Goal: Task Accomplishment & Management: Use online tool/utility

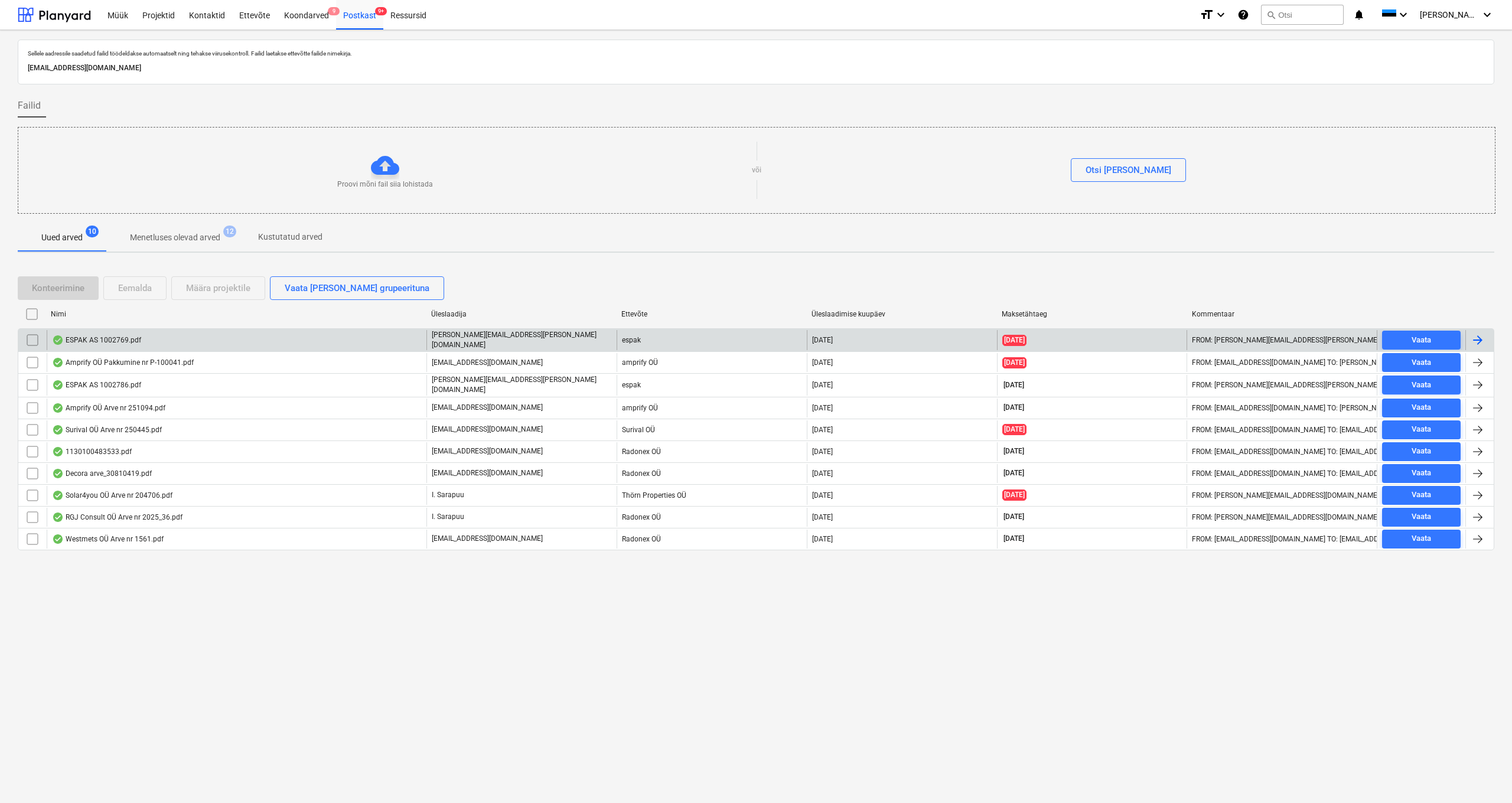
click at [101, 336] on div "ESPAK AS 1002769.pdf" at bounding box center [97, 340] width 89 height 9
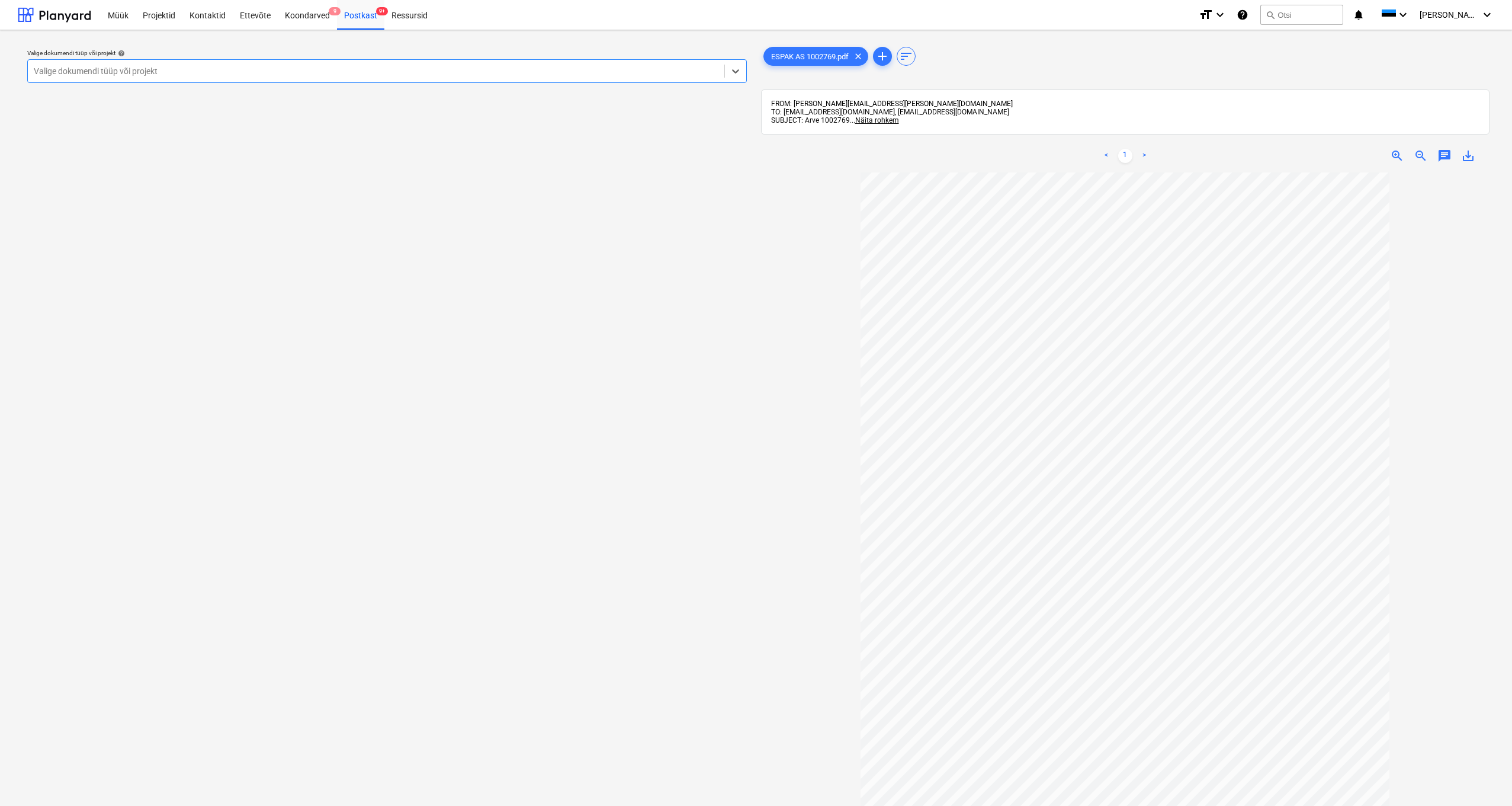
click at [76, 69] on div "Valige dokumendi tüüp või projekt" at bounding box center [376, 70] width 685 height 9
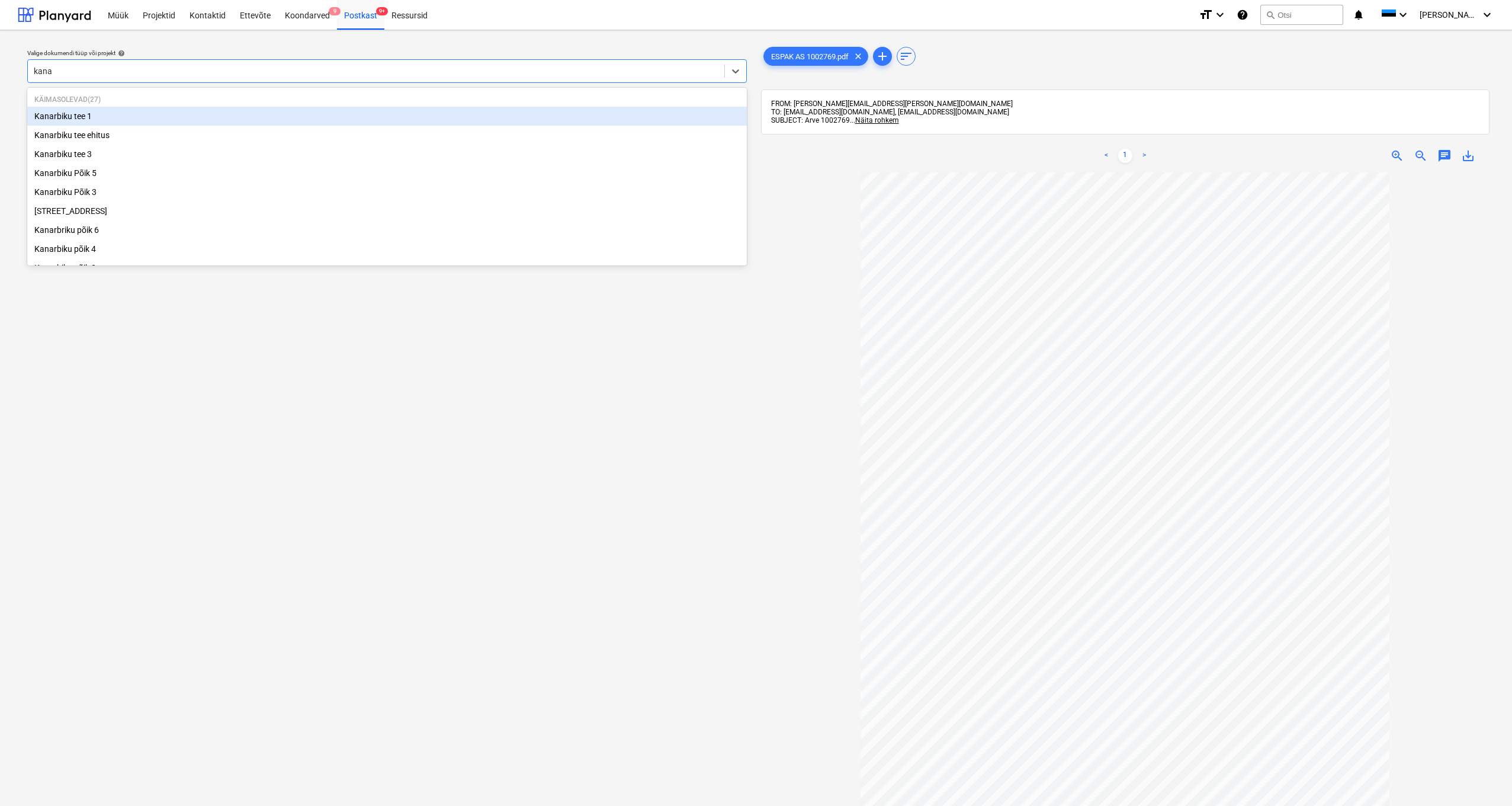
type input "[PERSON_NAME]"
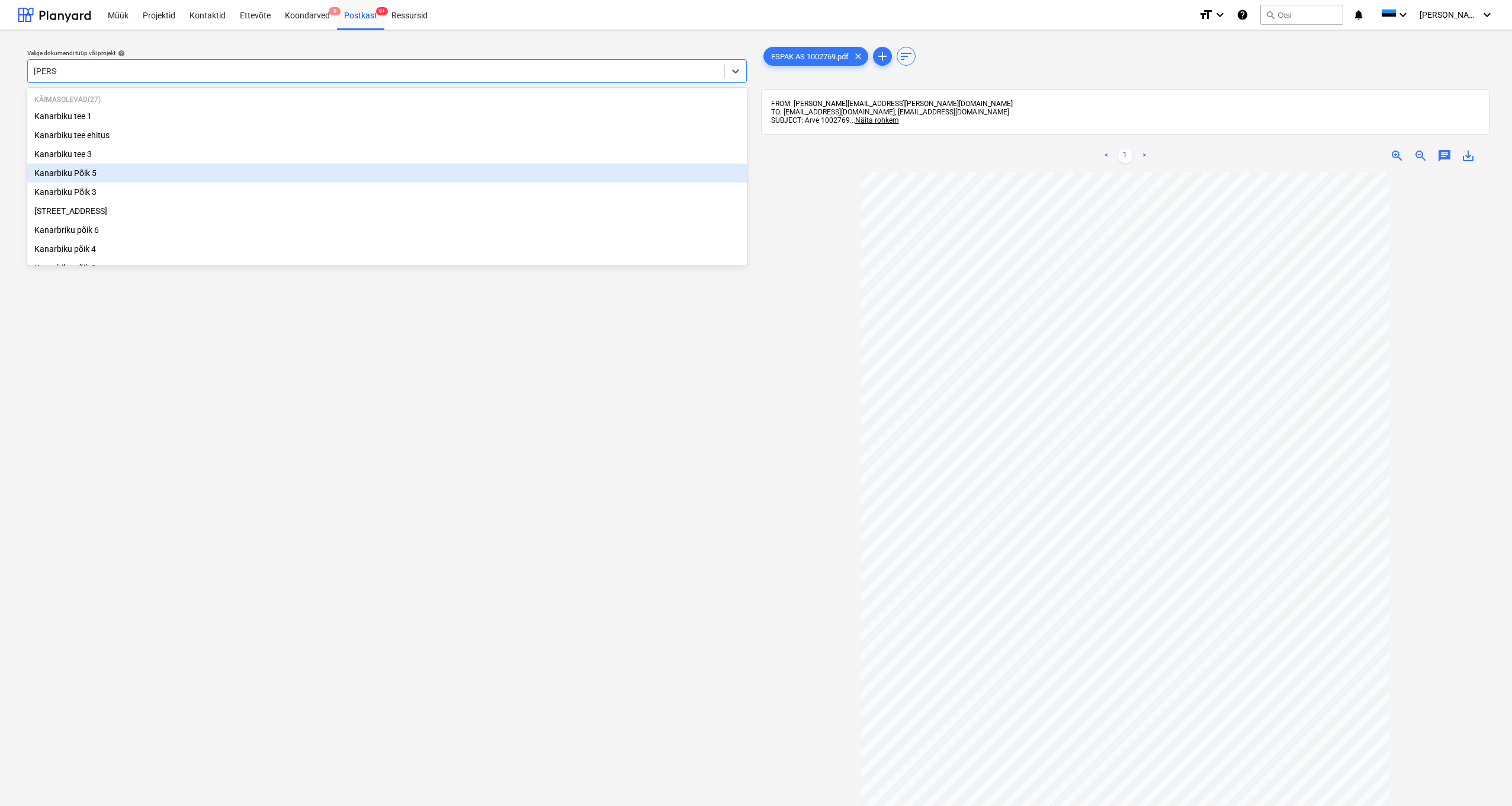
click at [70, 171] on div "Kanarbiku Põik 5" at bounding box center [387, 173] width 720 height 19
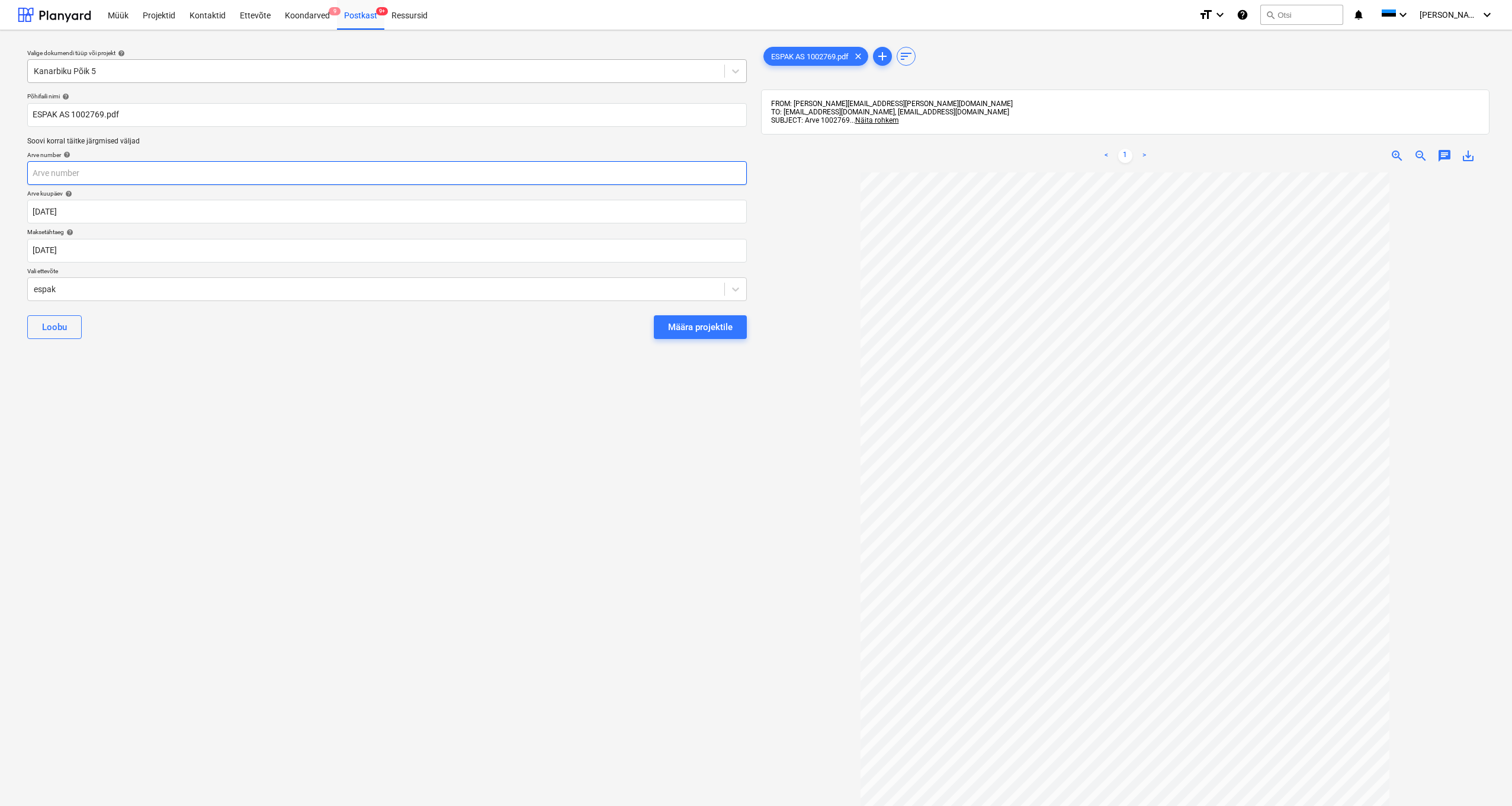
click at [45, 172] on input "text" at bounding box center [387, 173] width 720 height 24
type input "1002769"
click at [84, 254] on body "Müük Projektid Kontaktid Ettevõte Koondarved 9 Postkast 9+ Ressursid format_siz…" at bounding box center [756, 403] width 1512 height 806
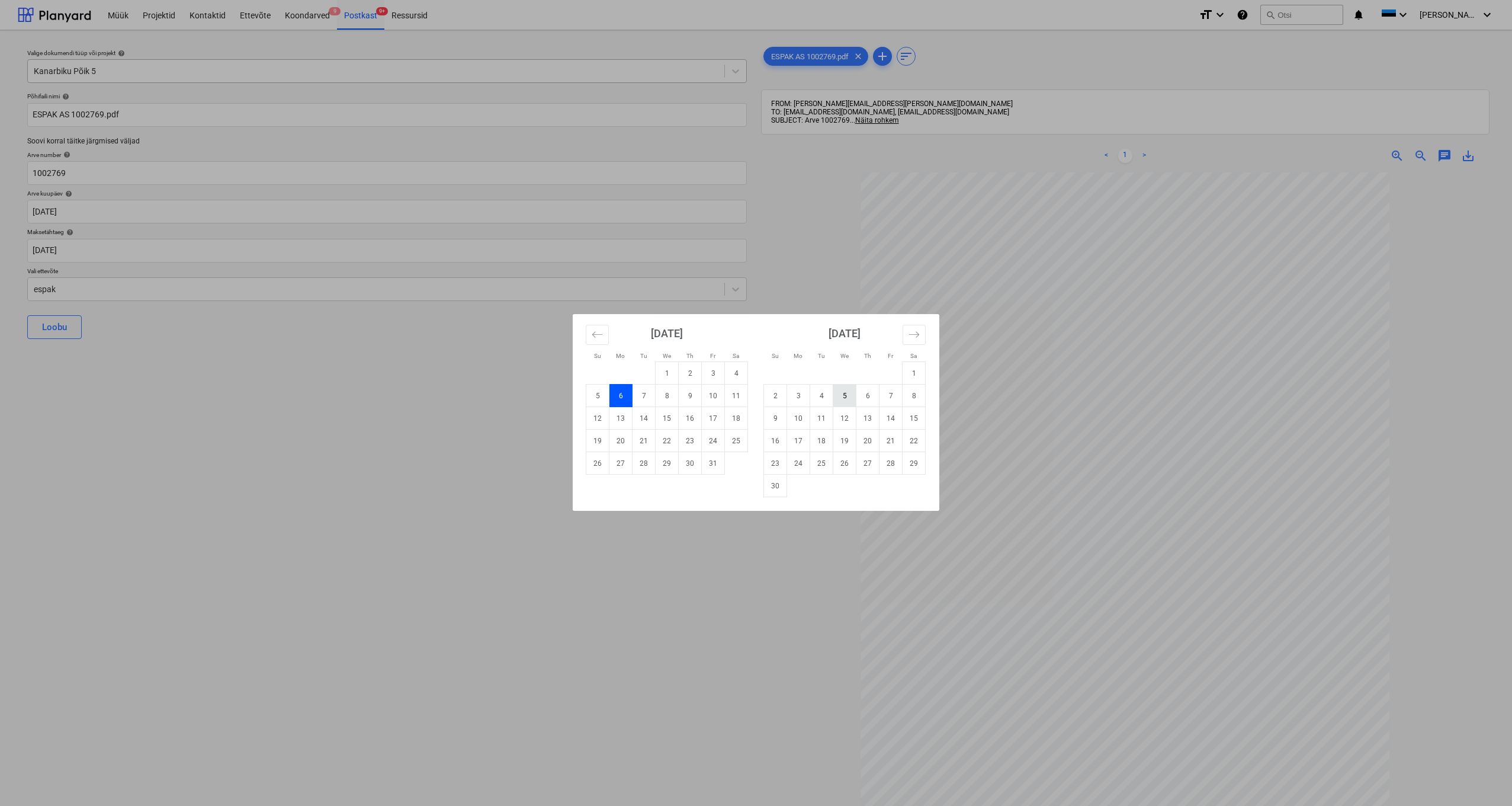
click at [842, 401] on td "5" at bounding box center [845, 396] width 23 height 22
type input "[DATE]"
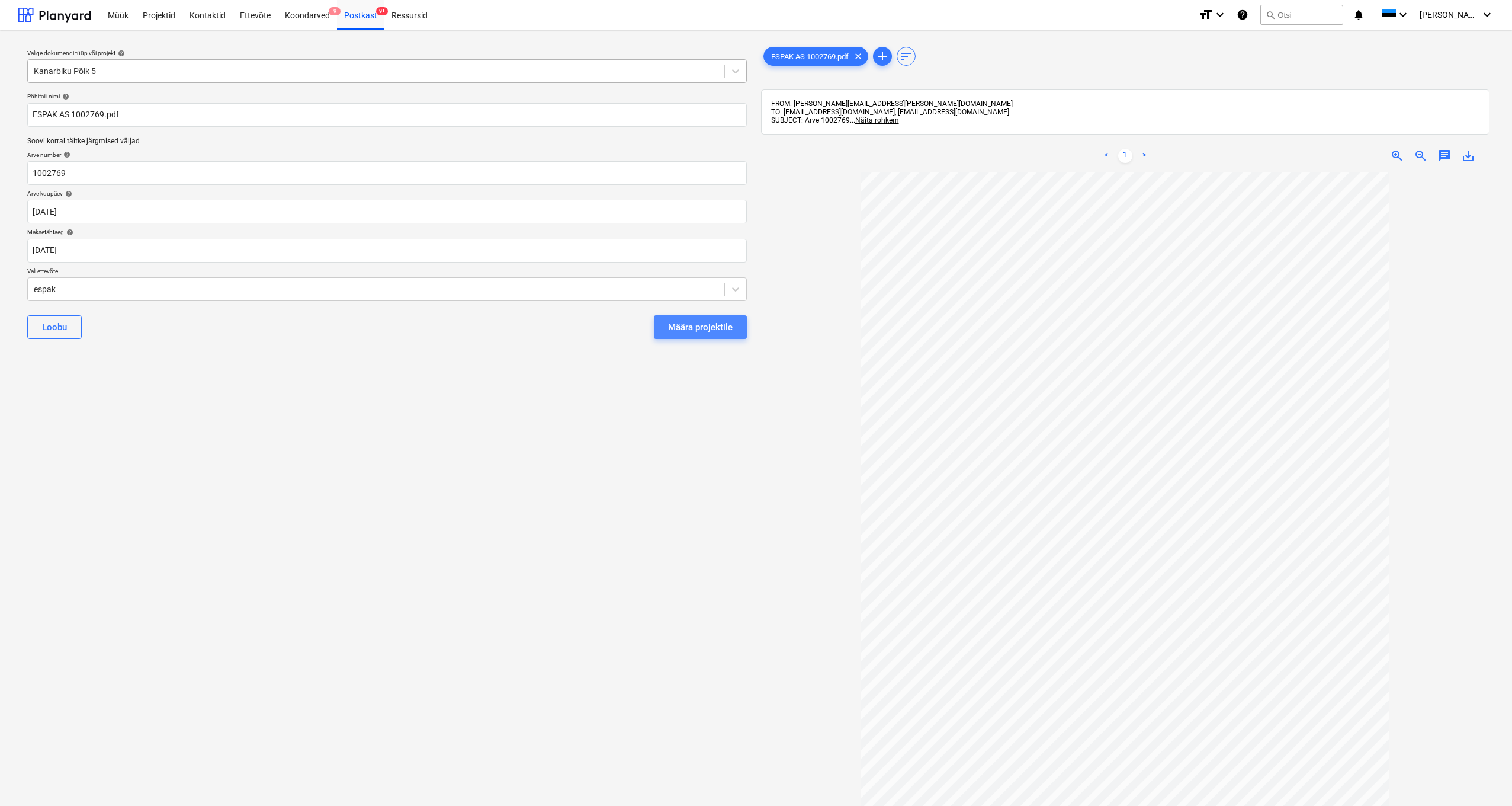
click at [719, 334] on button "Määra projektile" at bounding box center [700, 327] width 93 height 24
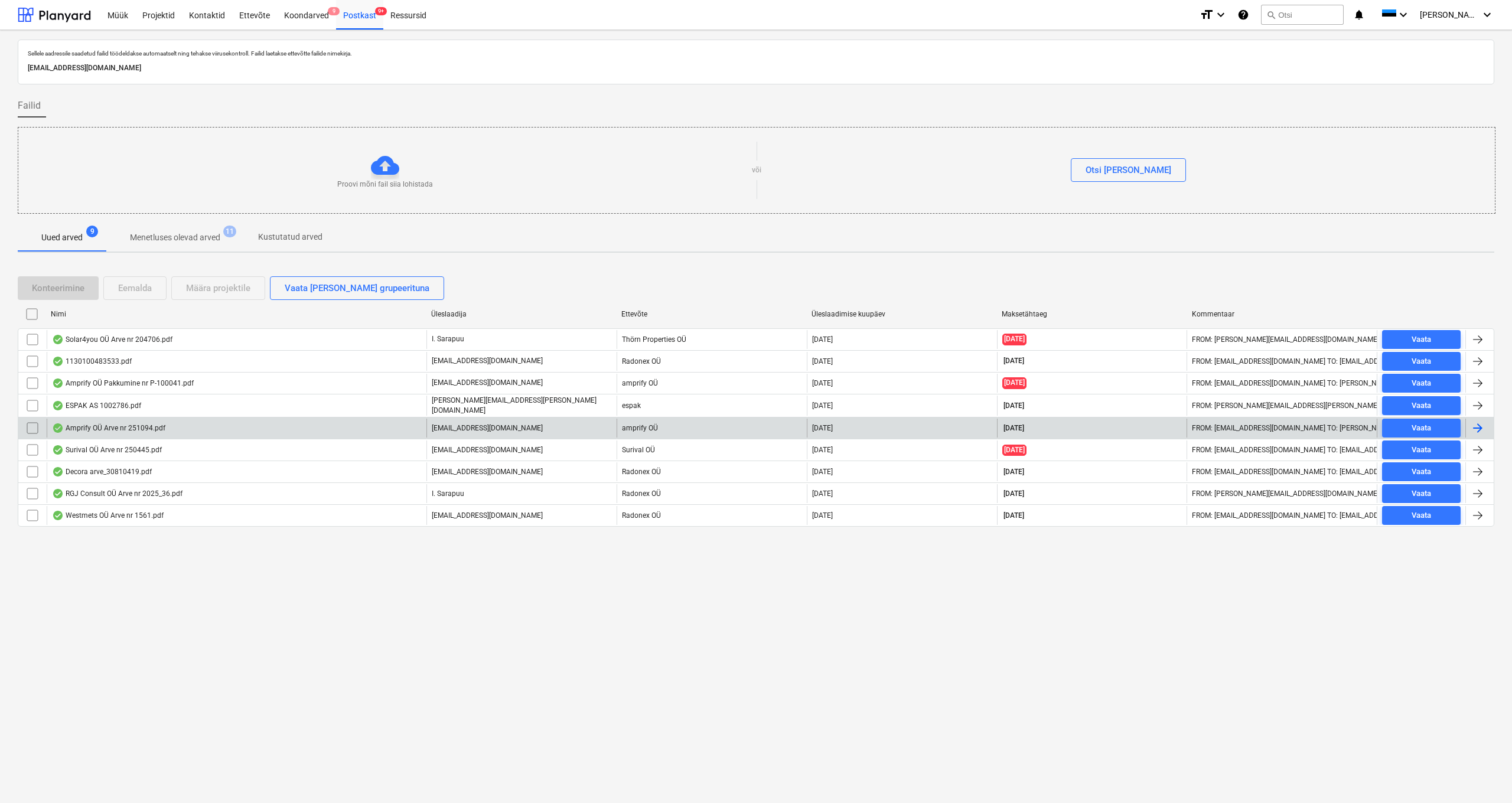
click at [140, 428] on div "Amprify OÜ Arve nr 251094.pdf" at bounding box center [109, 428] width 114 height 9
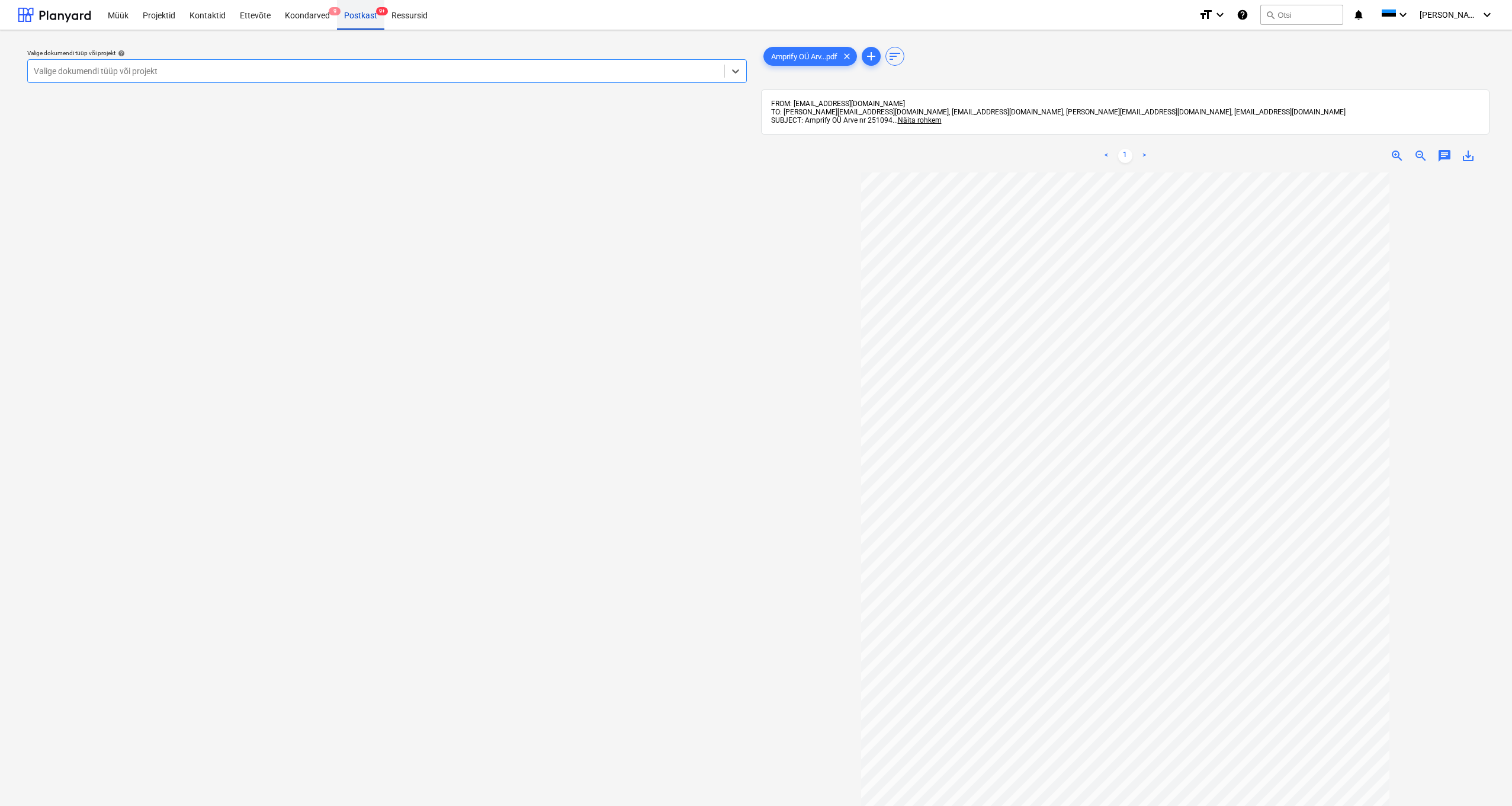
click at [360, 19] on div "Postkast 9+" at bounding box center [361, 14] width 47 height 30
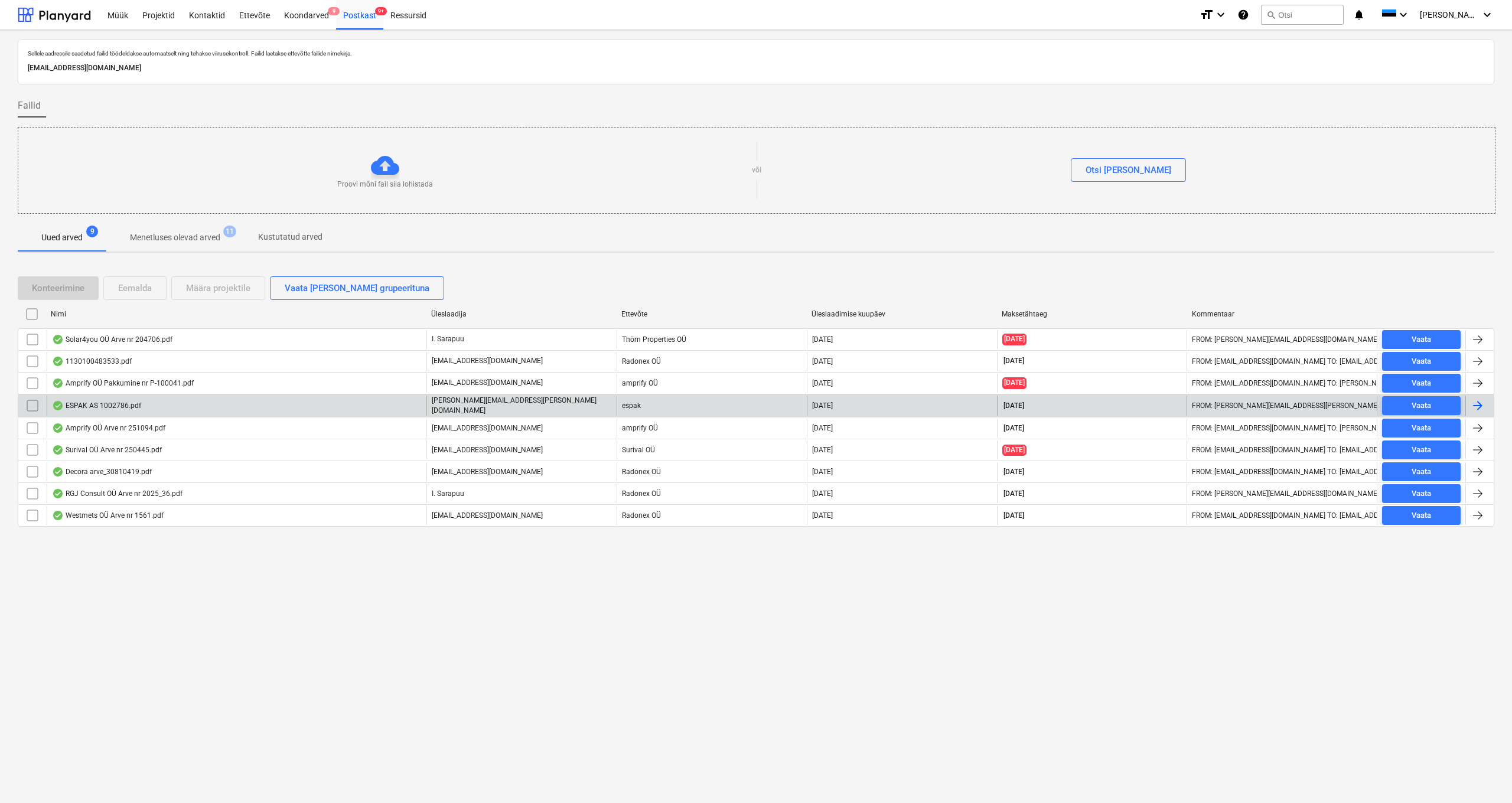
click at [102, 404] on div "ESPAK AS 1002786.pdf" at bounding box center [97, 406] width 89 height 9
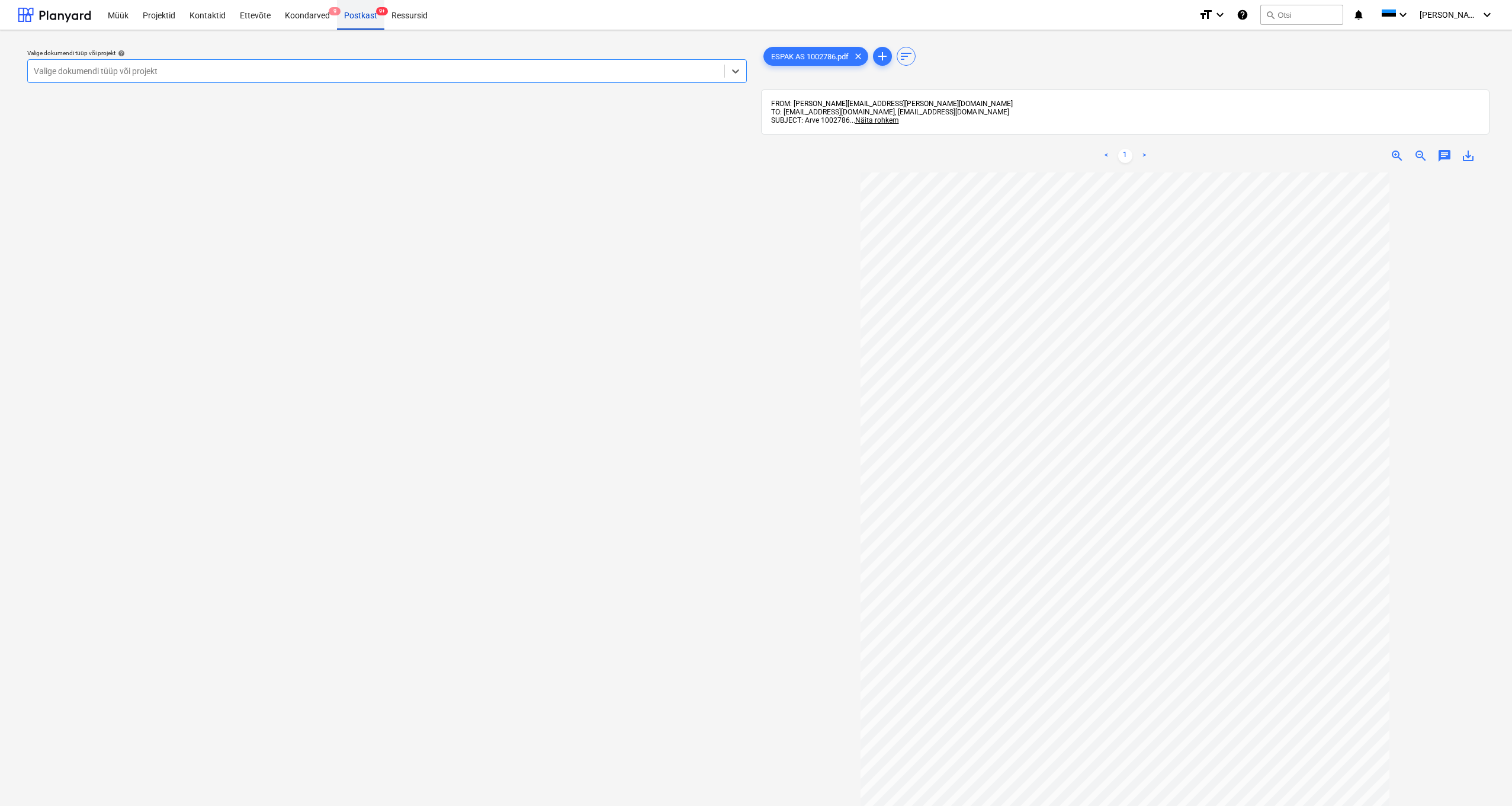
click at [351, 12] on div "Postkast 9+" at bounding box center [361, 14] width 47 height 30
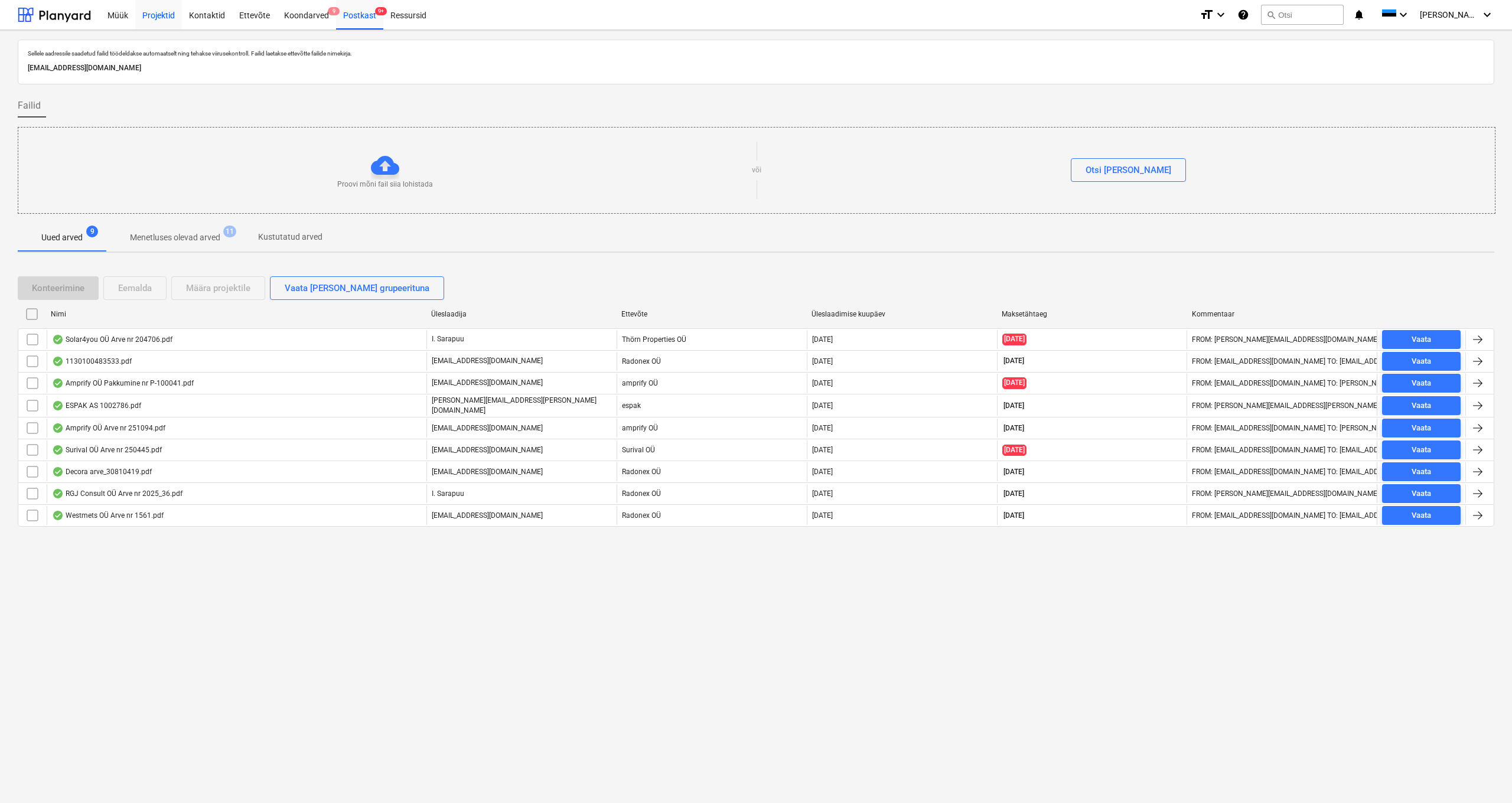
click at [160, 20] on div "Projektid" at bounding box center [158, 14] width 47 height 30
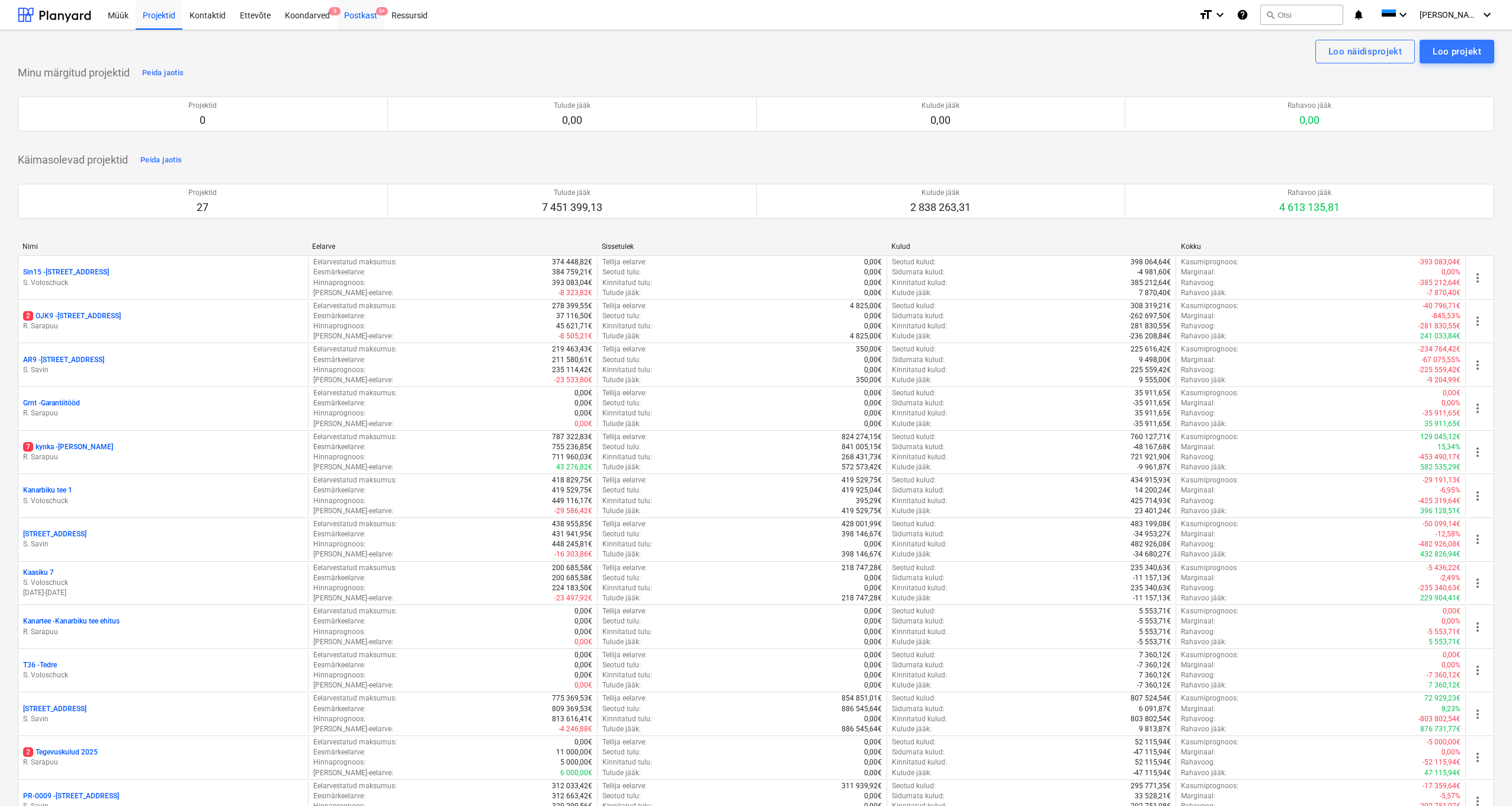
click at [355, 12] on div "Postkast 9+" at bounding box center [361, 14] width 47 height 30
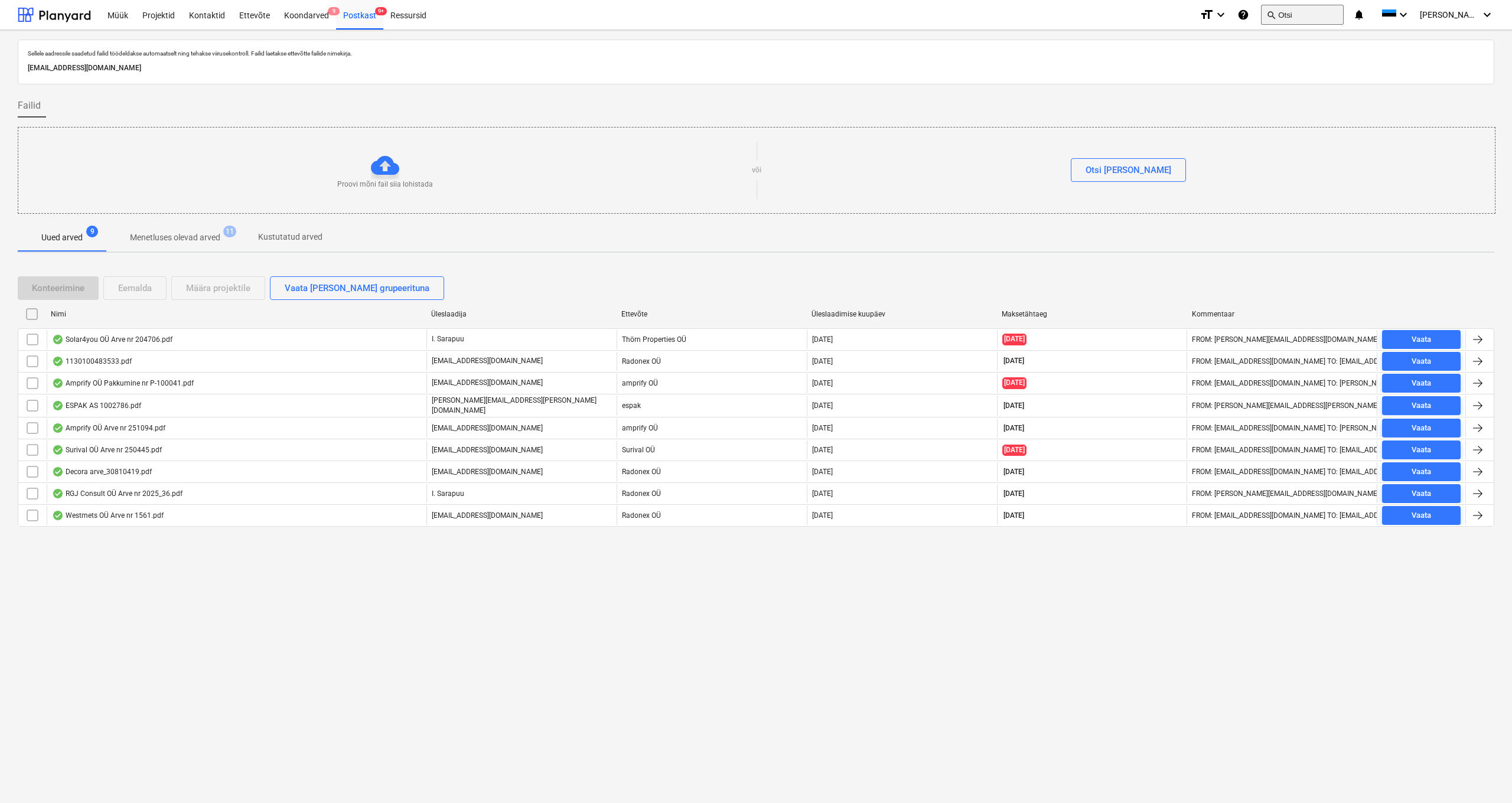
click at [1313, 14] on button "search Otsi" at bounding box center [1302, 15] width 83 height 20
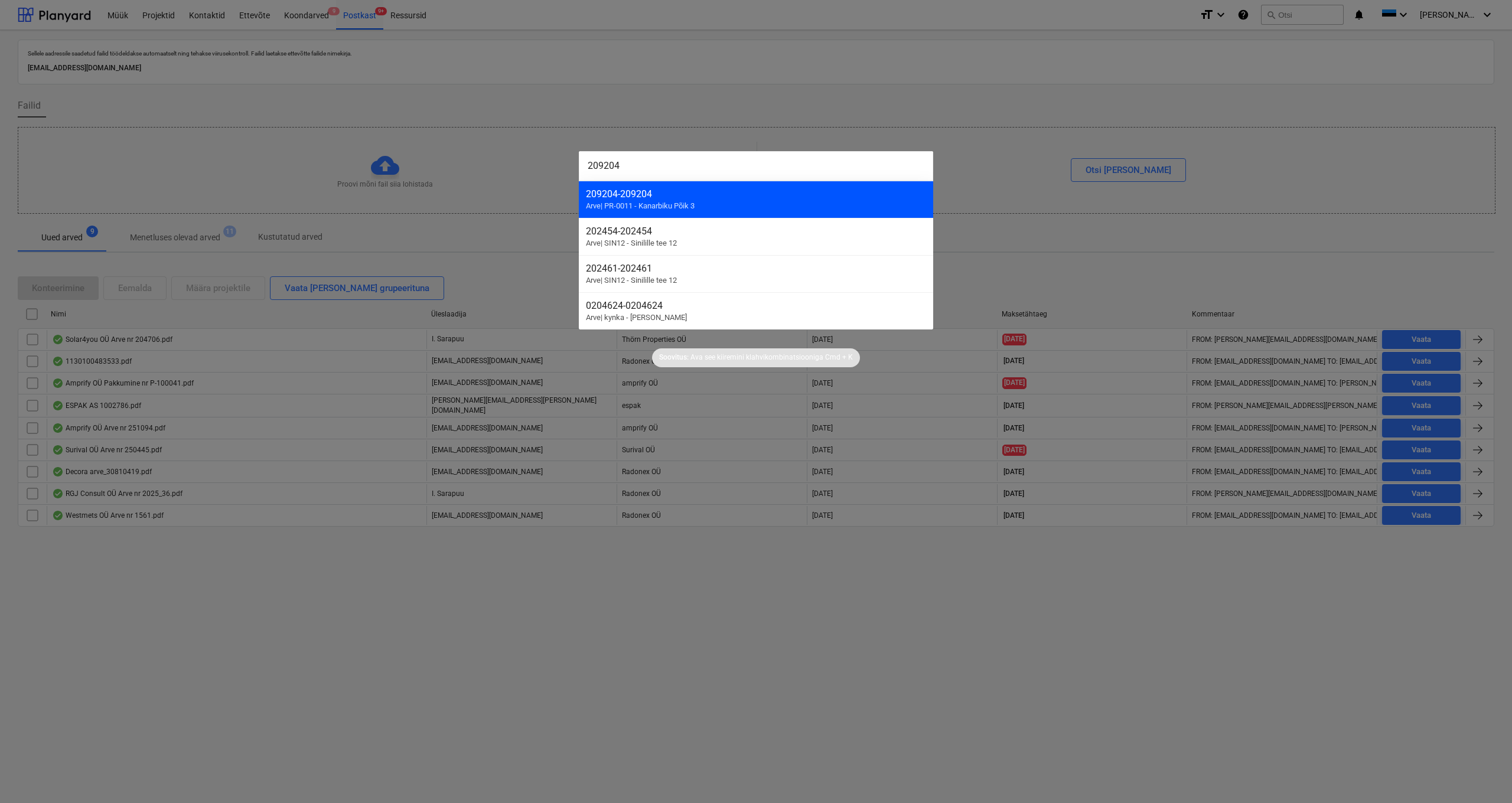
type input "209204"
click at [657, 206] on span "Arve | PR-0011 - Kanarbiku Põik 3" at bounding box center [640, 206] width 109 height 9
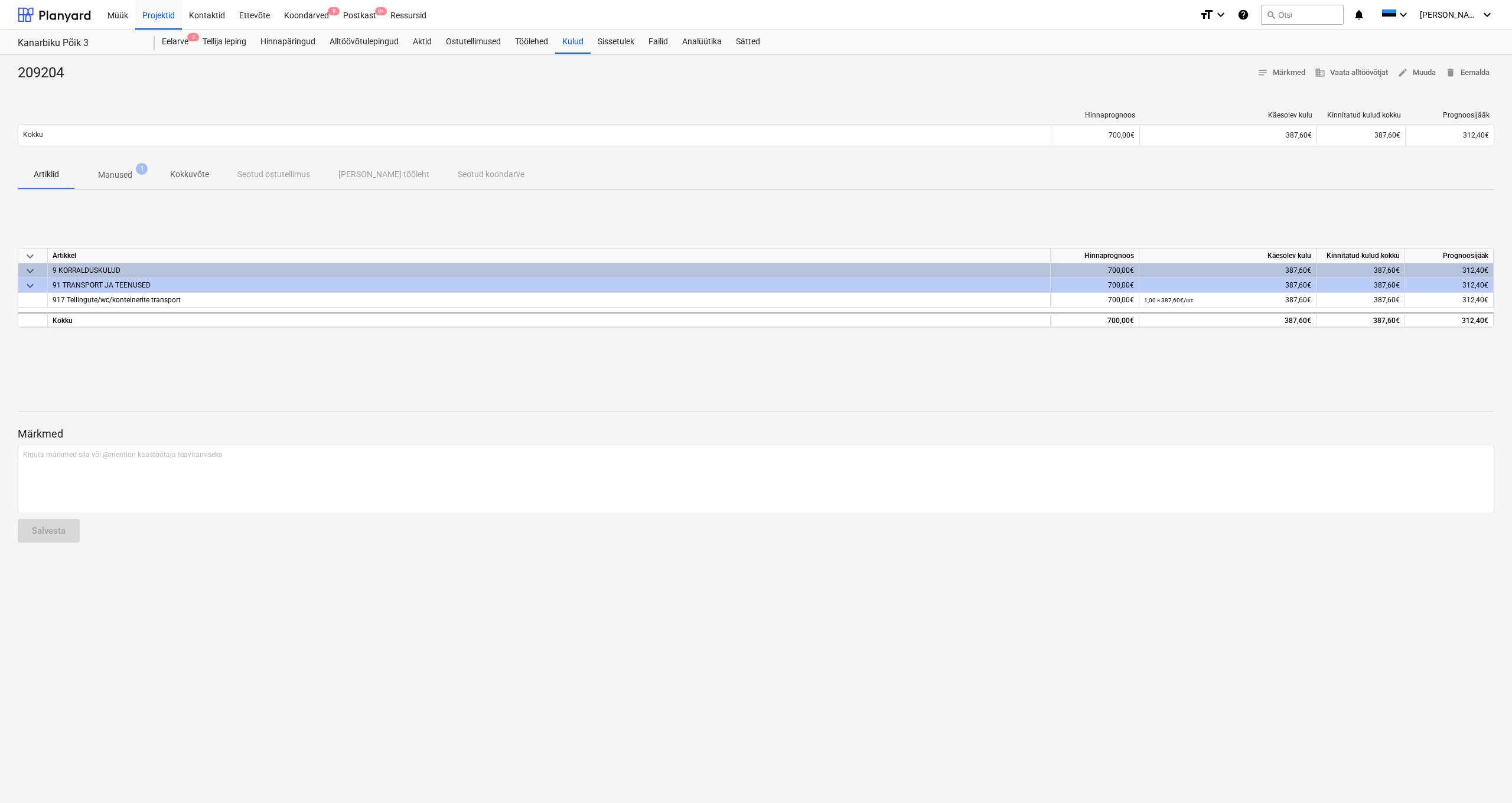
click at [120, 174] on p "Manused" at bounding box center [115, 175] width 34 height 12
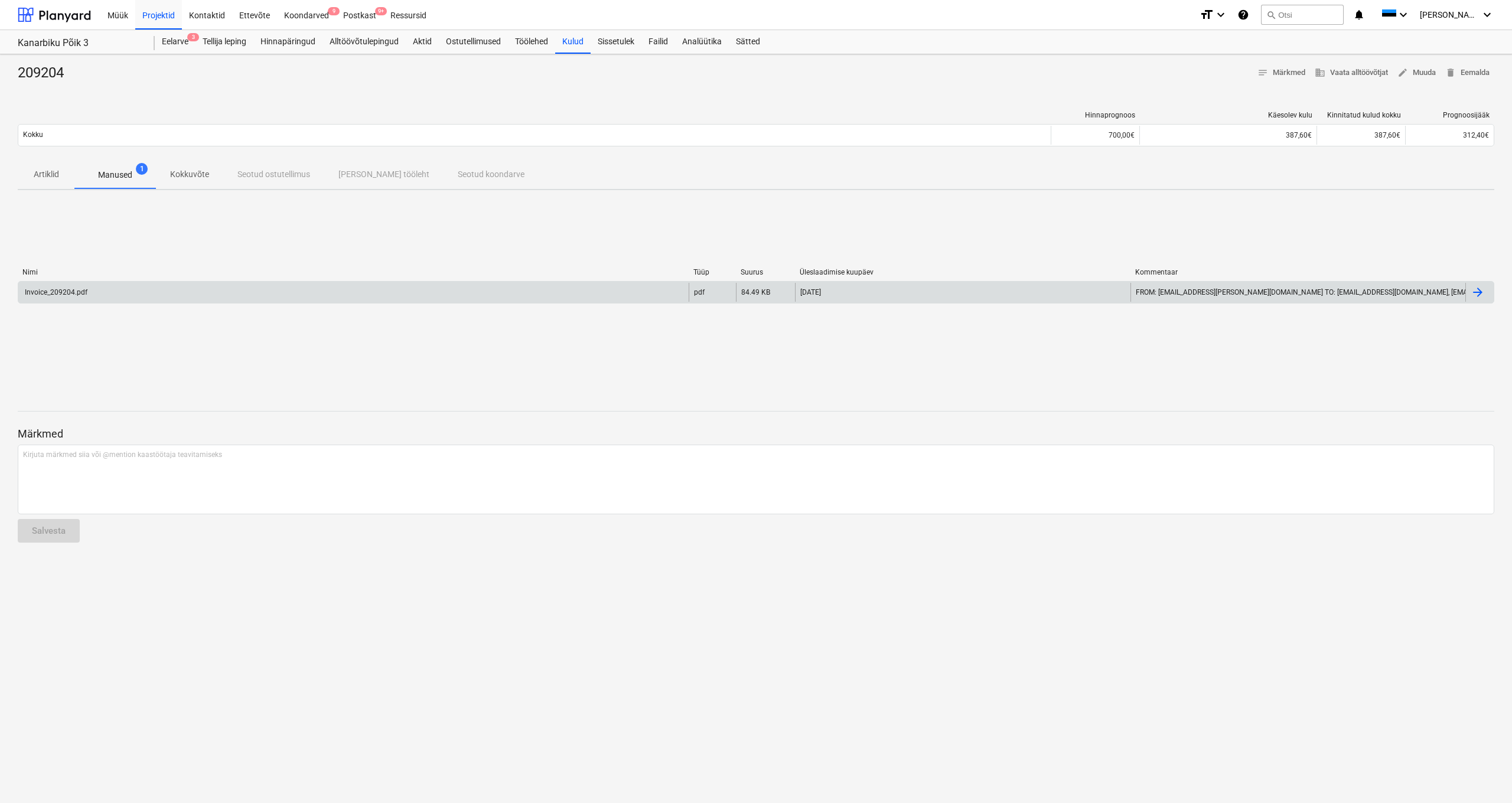
click at [72, 293] on div "Invoice_209204.pdf" at bounding box center [55, 292] width 65 height 8
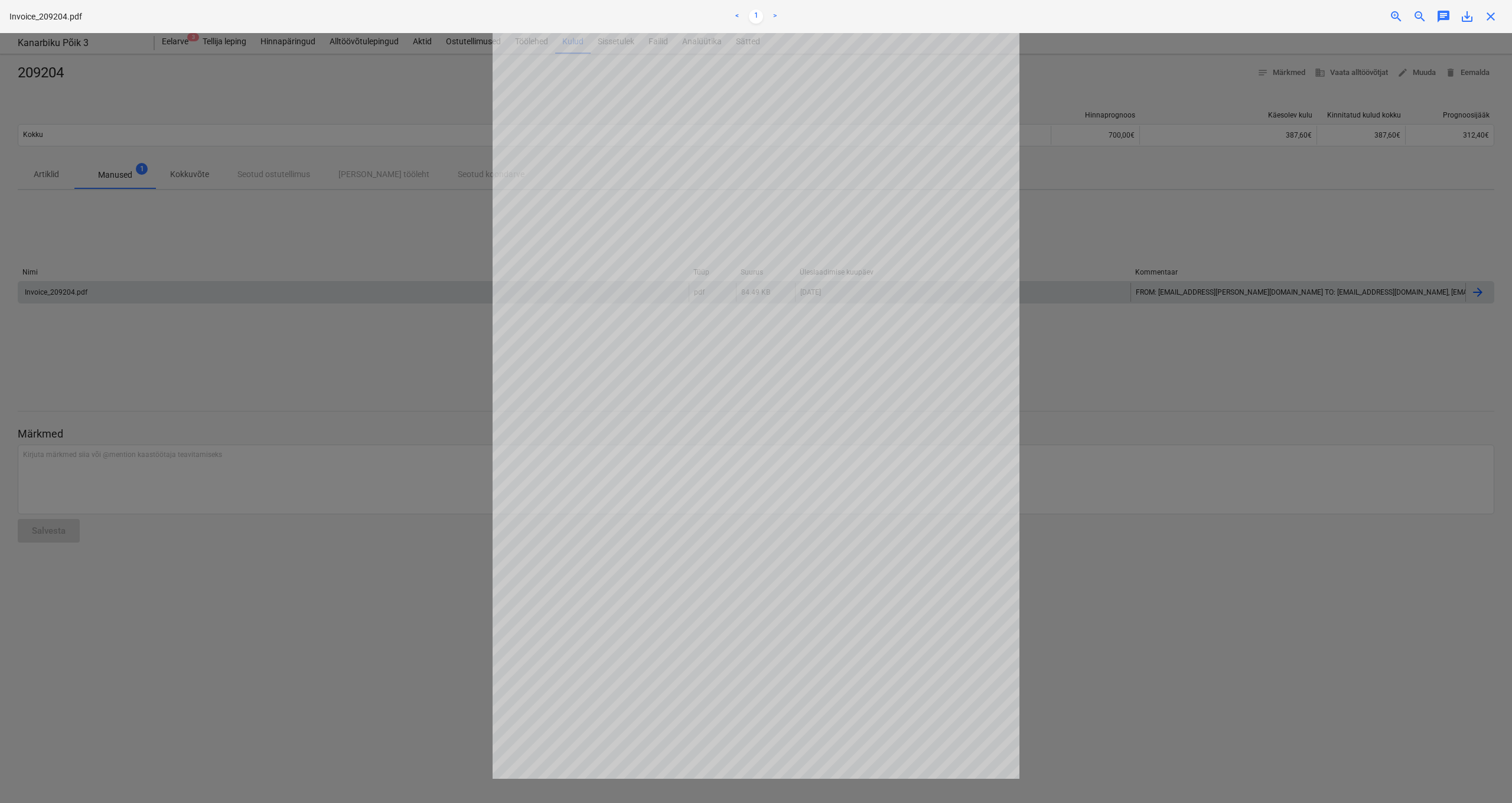
click at [1490, 19] on span "close" at bounding box center [1490, 16] width 14 height 14
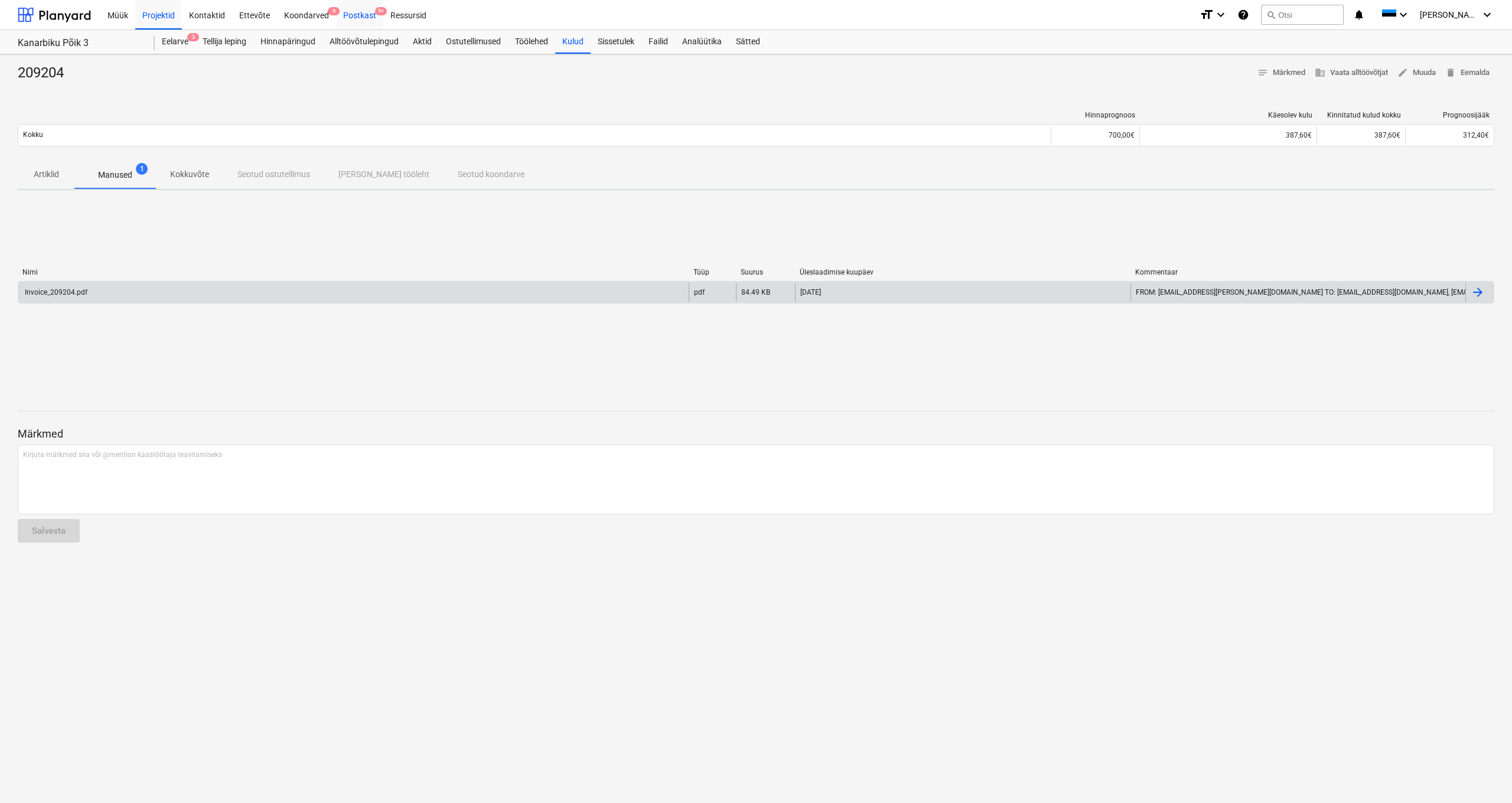
click at [353, 12] on div "Postkast 9+" at bounding box center [360, 14] width 47 height 30
